Goal: Find specific page/section: Find specific page/section

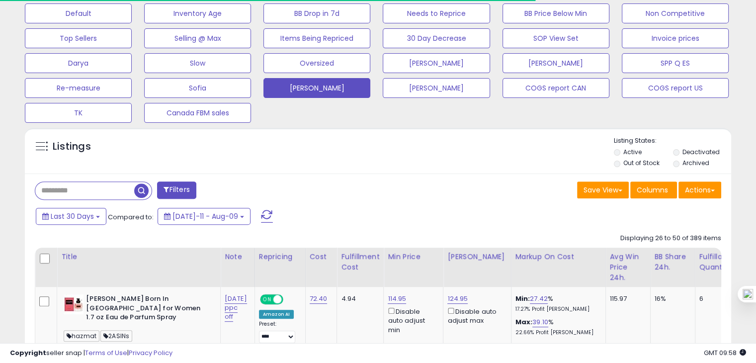
scroll to position [172, 0]
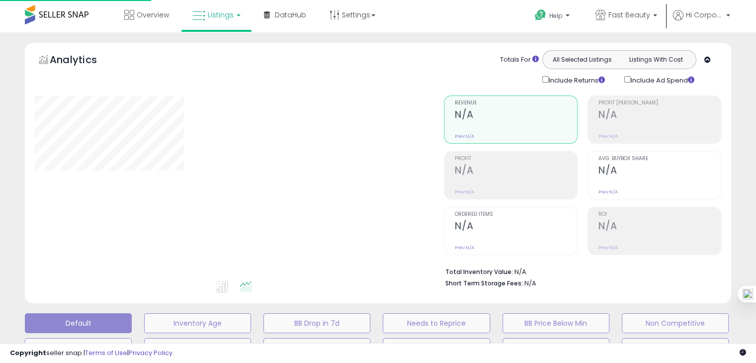
scroll to position [172, 0]
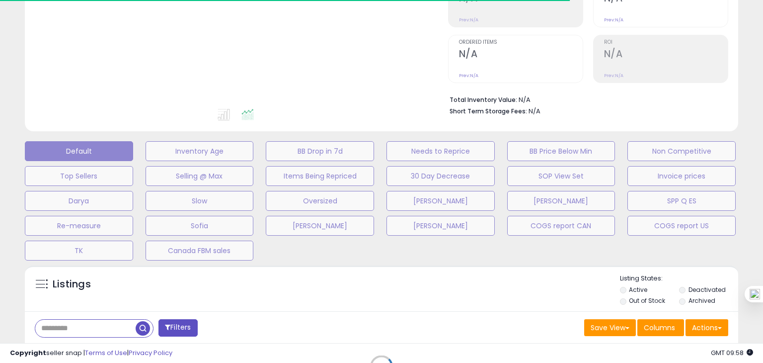
type input "**********"
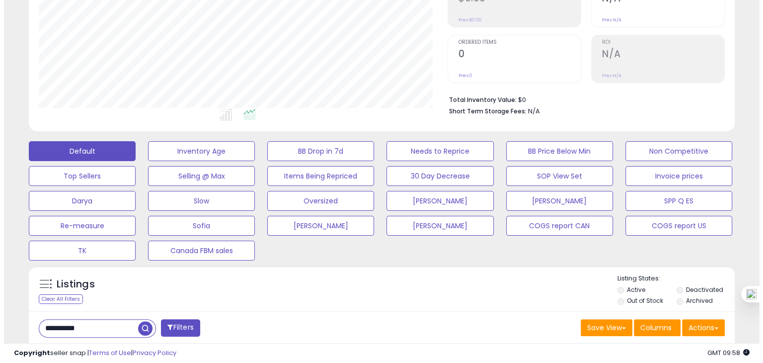
scroll to position [203, 408]
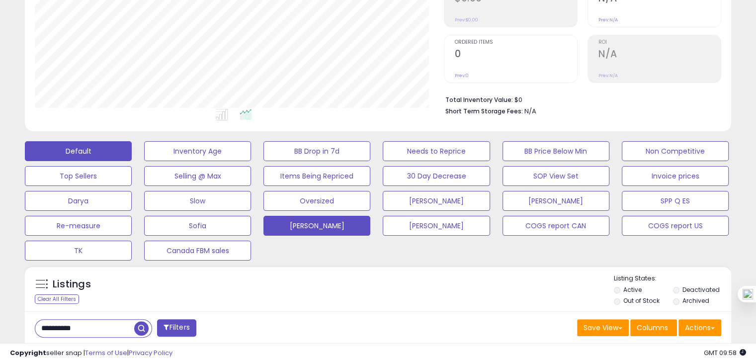
click at [311, 227] on button "[PERSON_NAME]" at bounding box center [316, 226] width 107 height 20
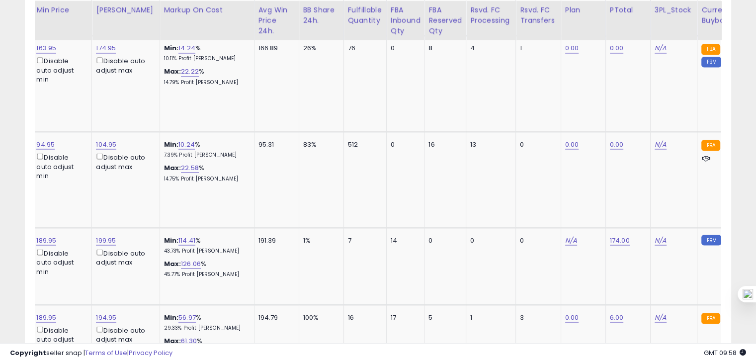
scroll to position [0, 183]
